Goal: Check status: Check status

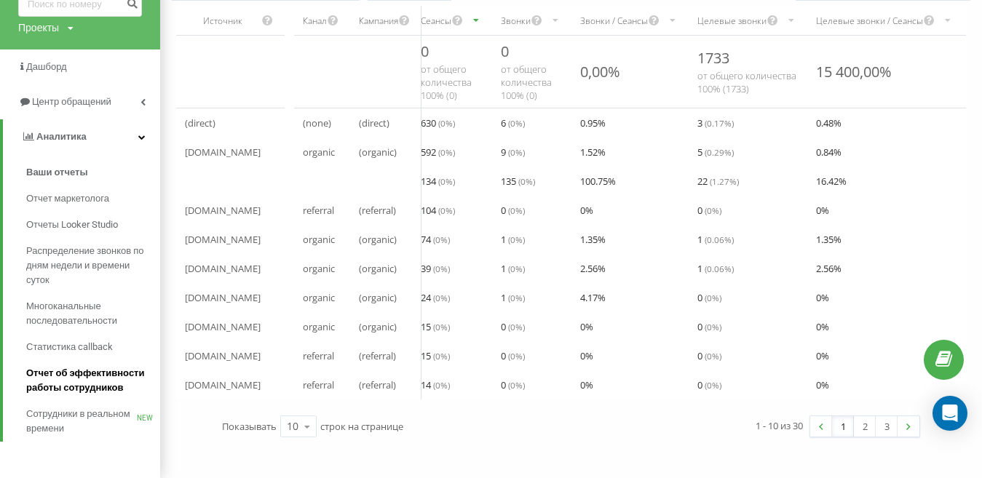
click at [89, 370] on span "Отчет об эффективности работы сотрудников" at bounding box center [89, 380] width 127 height 29
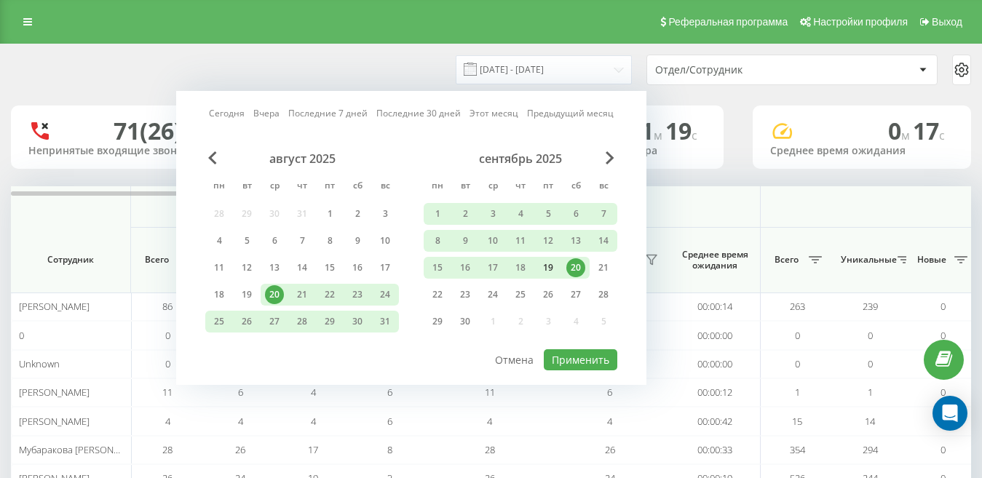
click at [555, 267] on div "19" at bounding box center [548, 267] width 19 height 19
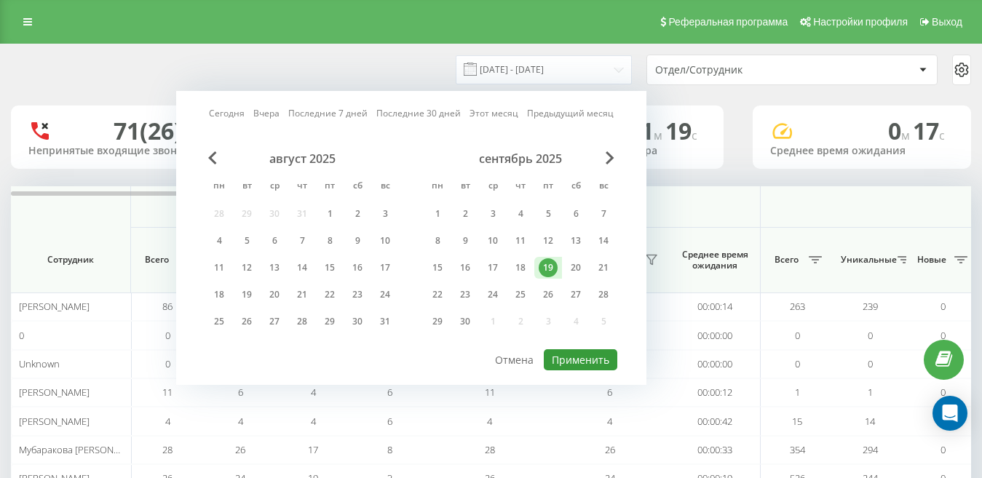
click at [577, 361] on button "Применить" at bounding box center [581, 359] width 74 height 21
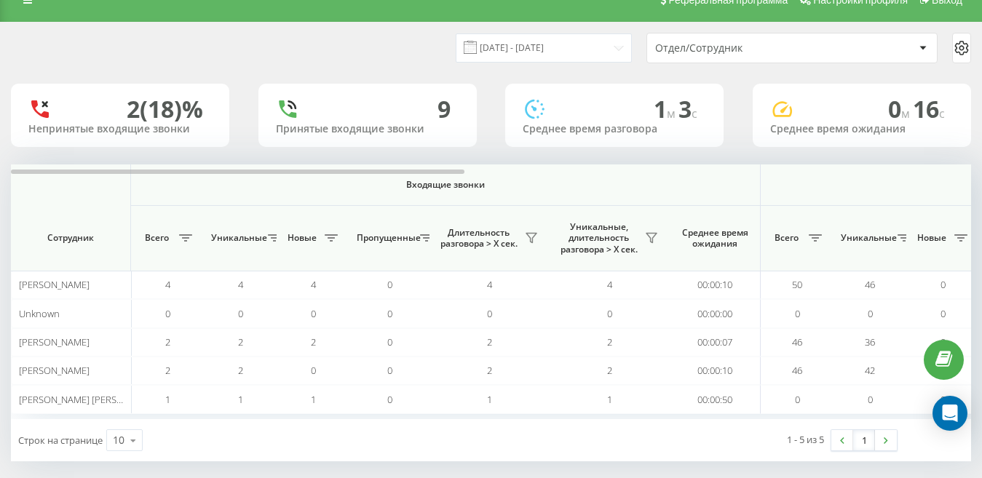
scroll to position [34, 0]
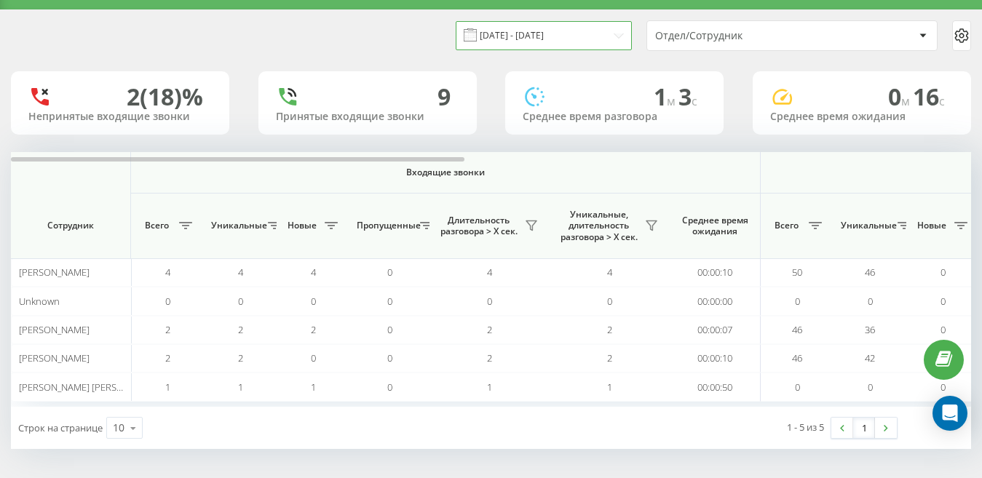
click at [577, 36] on input "[DATE] - [DATE]" at bounding box center [544, 35] width 176 height 28
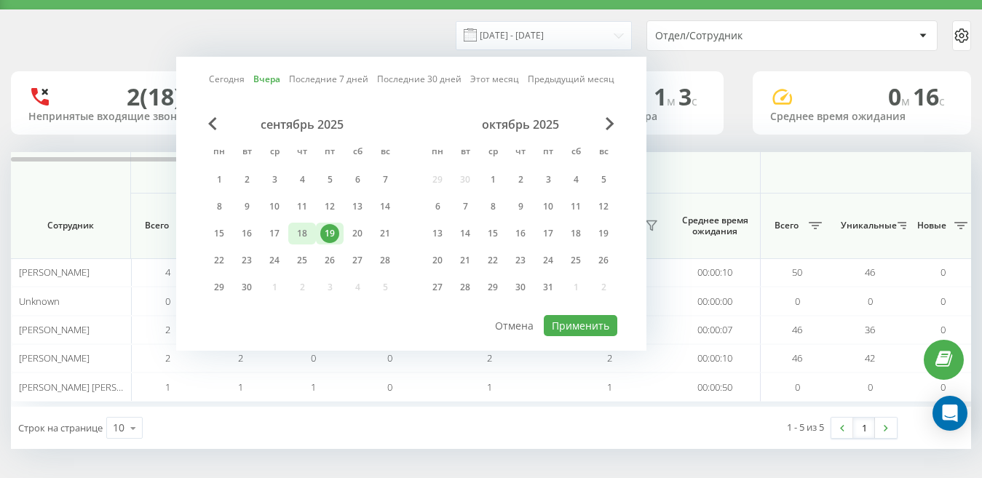
click at [308, 234] on div "18" at bounding box center [302, 233] width 19 height 19
click at [583, 336] on div "Сегодня Вчера Последние 7 дней Последние 30 дней Этот месяц Предыдущий месяц се…" at bounding box center [411, 204] width 470 height 294
click at [592, 324] on button "Применить" at bounding box center [581, 325] width 74 height 21
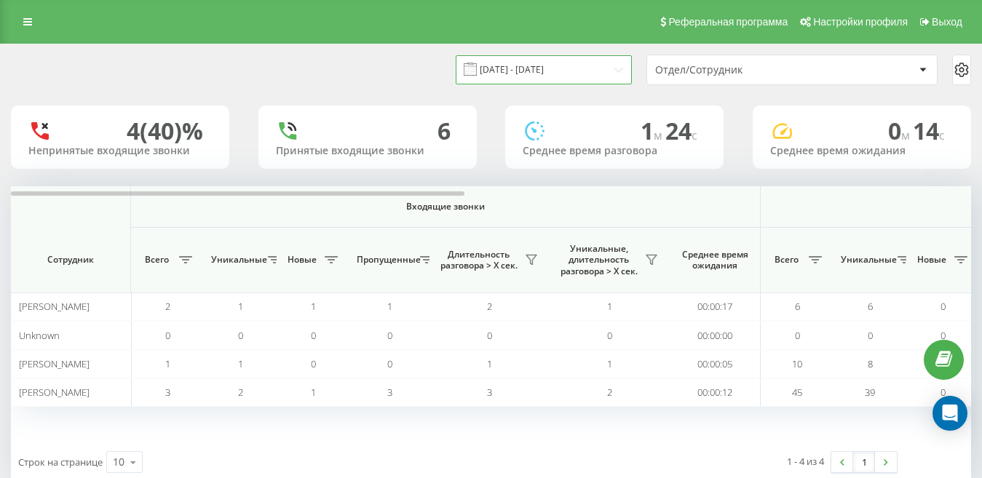
click at [586, 75] on input "18.09.2025 - 18.09.2025" at bounding box center [544, 69] width 176 height 28
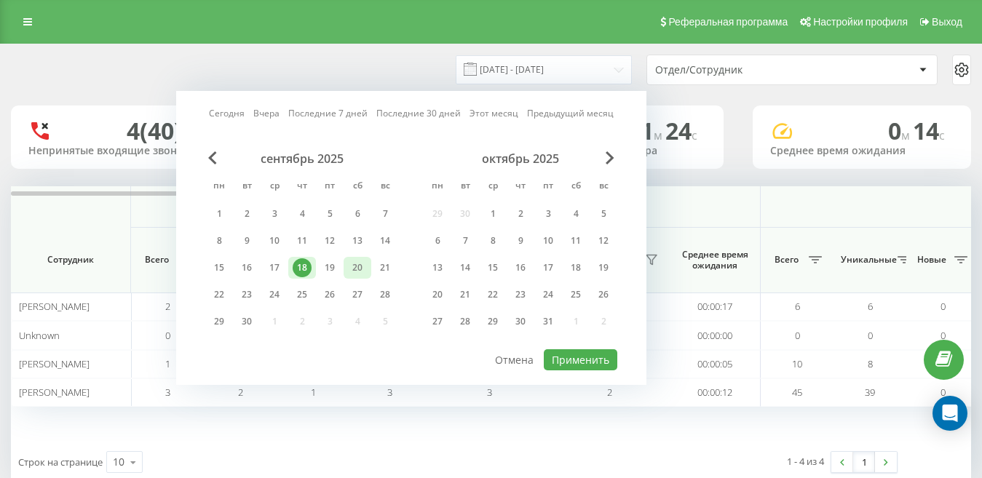
click at [357, 269] on div "20" at bounding box center [357, 267] width 19 height 19
click at [331, 267] on div "19" at bounding box center [329, 267] width 19 height 19
click at [326, 259] on div "19" at bounding box center [329, 267] width 19 height 19
click at [573, 355] on button "Применить" at bounding box center [581, 359] width 74 height 21
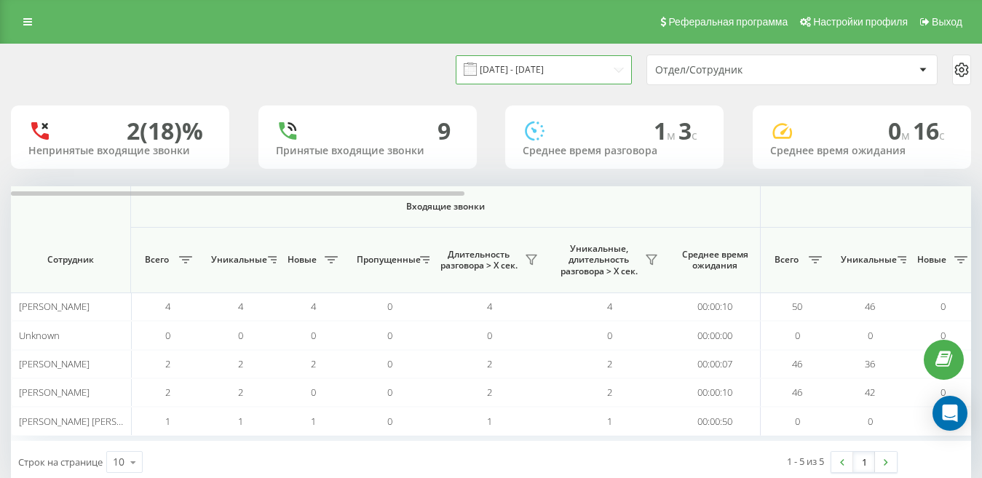
click at [516, 82] on input "19.09.2025 - 19.09.2025" at bounding box center [544, 69] width 176 height 28
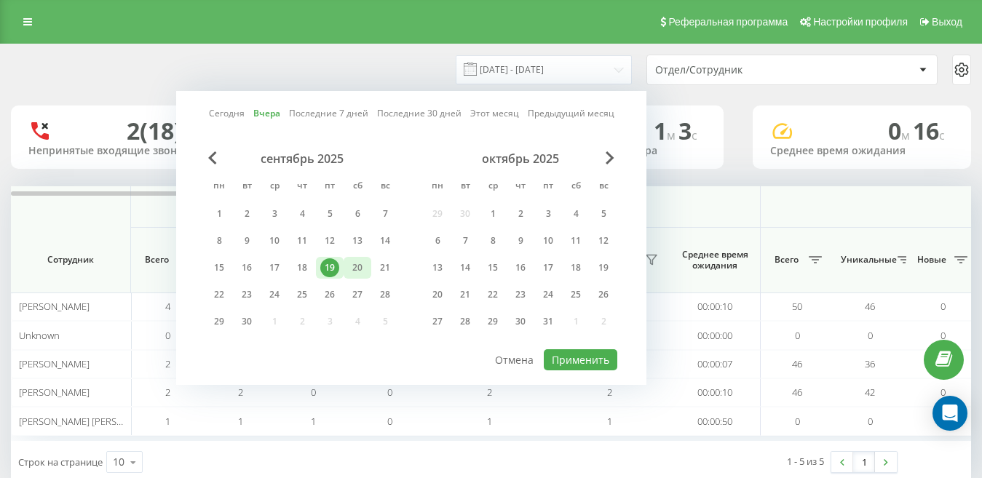
click at [356, 267] on div "20" at bounding box center [357, 267] width 19 height 19
click at [593, 354] on button "Применить" at bounding box center [581, 359] width 74 height 21
type input "20.09.2025 - 20.09.2025"
